Goal: Use online tool/utility: Utilize a website feature to perform a specific function

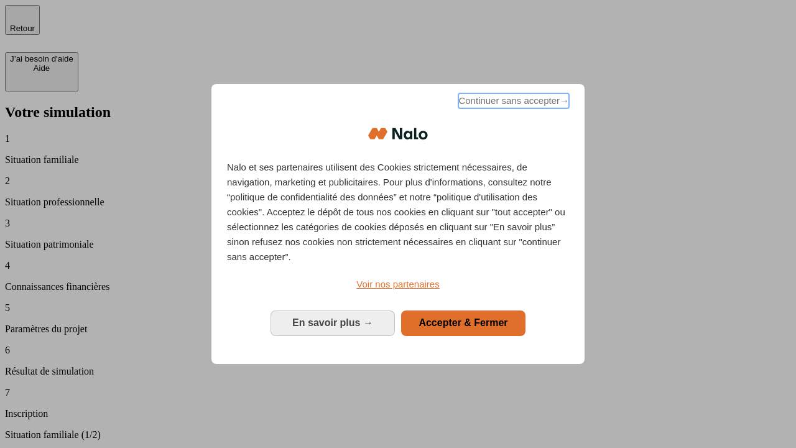
click at [512, 103] on span "Continuer sans accepter →" at bounding box center [513, 100] width 111 height 15
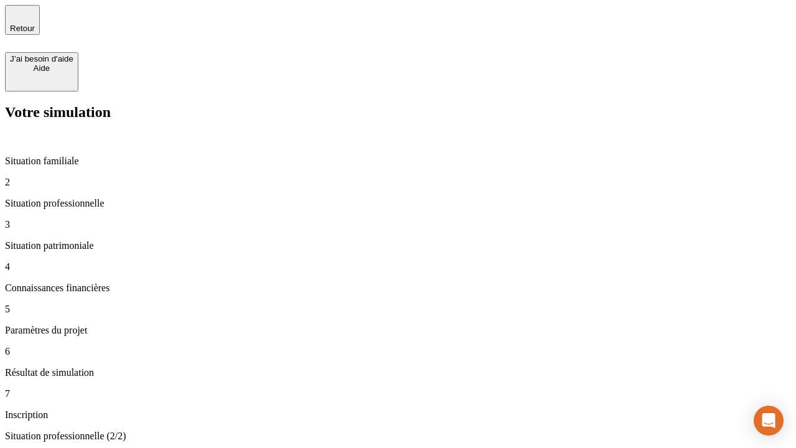
type input "30 000"
type input "1 000"
